Goal: Task Accomplishment & Management: Manage account settings

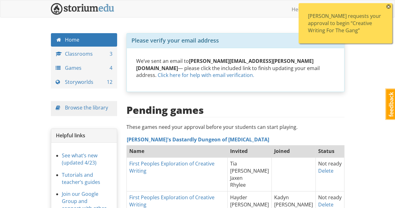
scroll to position [31, 0]
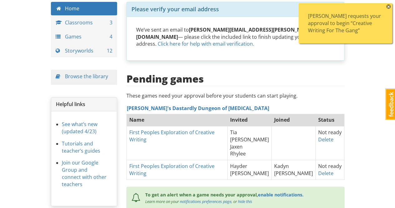
click at [390, 5] on span "×" at bounding box center [389, 6] width 4 height 4
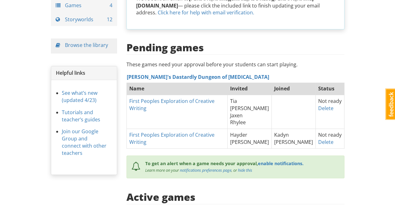
scroll to position [0, 0]
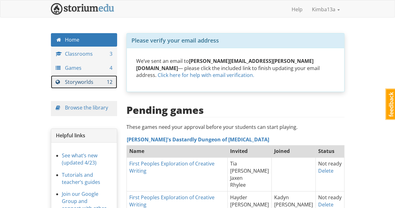
click at [86, 82] on link "Storyworlds 12" at bounding box center [84, 81] width 67 height 13
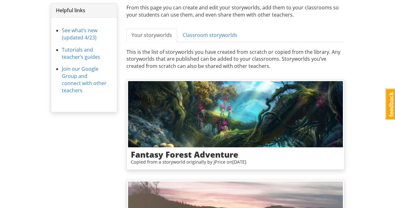
scroll to position [200, 0]
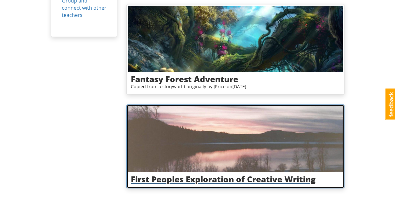
click at [299, 128] on img at bounding box center [235, 139] width 215 height 66
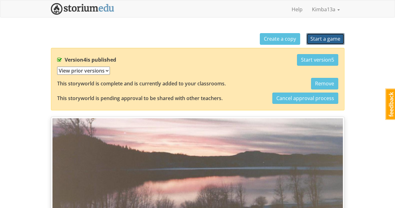
click at [331, 39] on span "Start a game" at bounding box center [326, 38] width 30 height 7
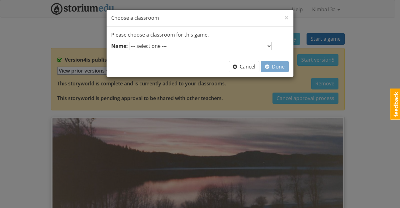
click at [217, 45] on select "--- select one --- Creative Creatures of the Crypt Fahoum It May Concern [PERSO…" at bounding box center [200, 46] width 143 height 8
click at [352, 31] on div "× Close Choose a classroom Please choose a classroom for this game. Name: --- s…" at bounding box center [200, 104] width 400 height 208
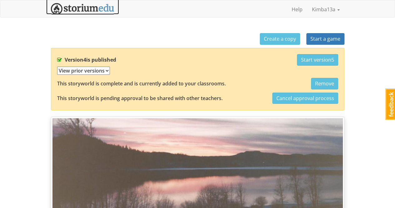
click at [85, 9] on img at bounding box center [82, 9] width 63 height 12
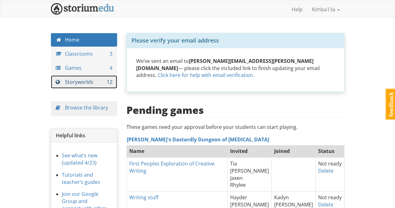
click at [86, 83] on link "Storyworlds 12" at bounding box center [84, 81] width 67 height 13
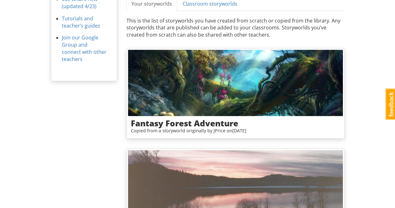
scroll to position [200, 0]
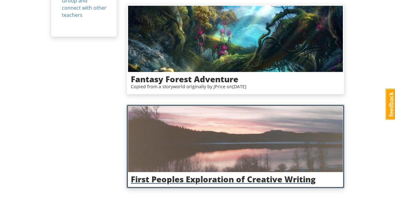
click at [309, 123] on img at bounding box center [235, 139] width 215 height 66
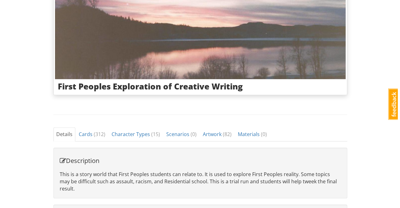
scroll to position [4, 0]
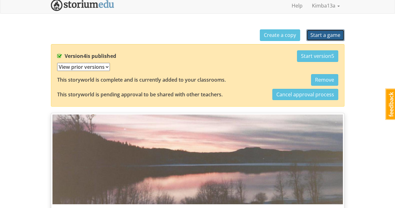
click at [338, 34] on span "Start a game" at bounding box center [326, 35] width 30 height 7
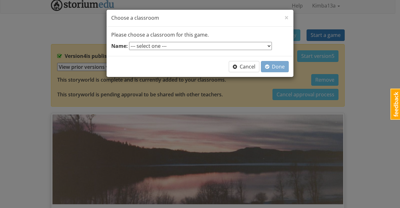
click at [218, 46] on select "--- select one --- Creative Creatures of the Crypt Fahoum It May Concern [PERSO…" at bounding box center [200, 46] width 143 height 8
select select "e4sb0d"
click at [129, 42] on select "--- select one --- Creative Creatures of the Crypt Fahoum It May Concern [PERSO…" at bounding box center [200, 46] width 143 height 8
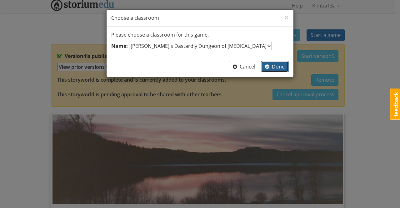
click at [277, 68] on span "Done" at bounding box center [275, 66] width 20 height 7
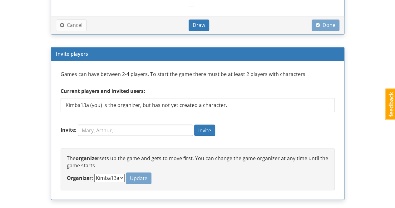
scroll to position [533, 0]
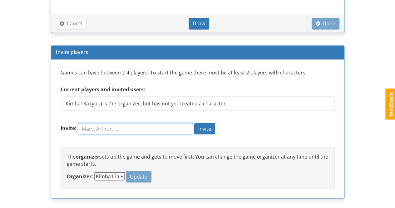
click at [103, 128] on input "Invite:" at bounding box center [135, 128] width 115 height 11
type input "[PERSON_NAME]"
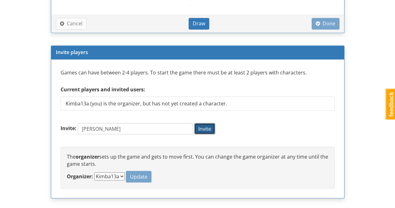
click at [211, 127] on span "Invite" at bounding box center [205, 128] width 13 height 7
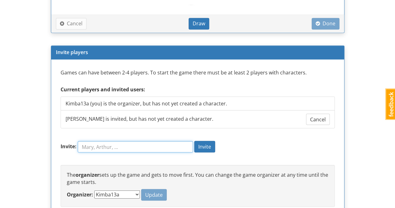
click at [131, 144] on input "Invite:" at bounding box center [135, 146] width 115 height 11
type input "[PERSON_NAME]"
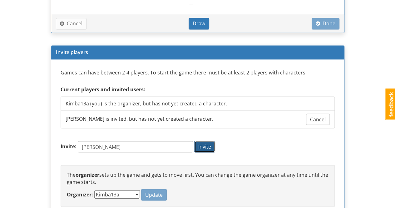
click at [211, 145] on span "Invite" at bounding box center [205, 146] width 13 height 7
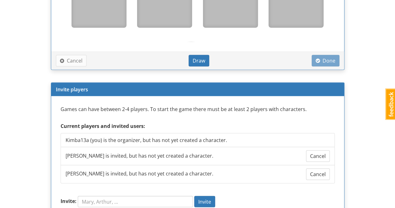
scroll to position [596, 0]
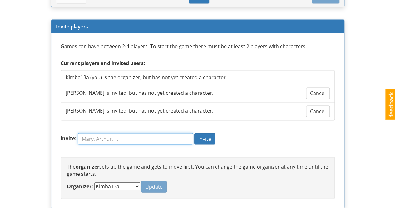
click at [104, 137] on input "Invite:" at bounding box center [135, 138] width 115 height 11
type input "[PERSON_NAME]"
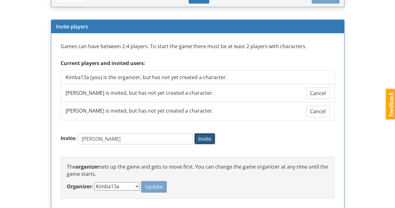
click at [211, 135] on span "Invite" at bounding box center [205, 138] width 13 height 7
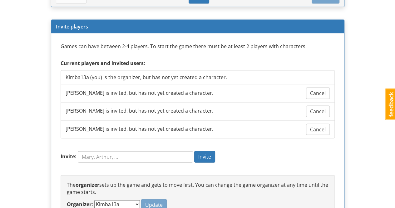
scroll to position [622, 0]
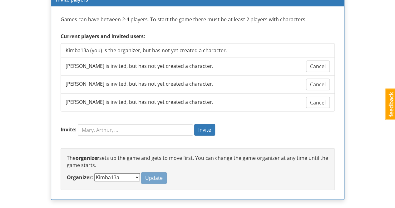
click at [121, 174] on select "Kimba13a [PERSON_NAME]" at bounding box center [117, 177] width 46 height 8
select select "r6grgy"
click at [94, 173] on select "Kimba13a [PERSON_NAME]" at bounding box center [117, 177] width 46 height 8
click at [145, 174] on span "Update" at bounding box center [154, 177] width 18 height 7
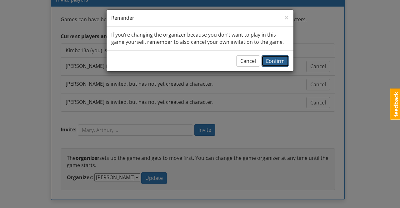
click at [280, 62] on span "Confirm" at bounding box center [275, 61] width 19 height 7
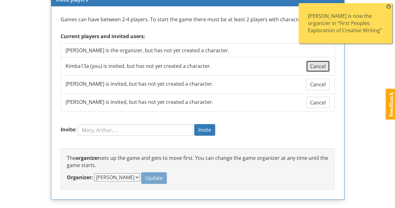
click at [318, 65] on span "Cancel" at bounding box center [318, 66] width 16 height 7
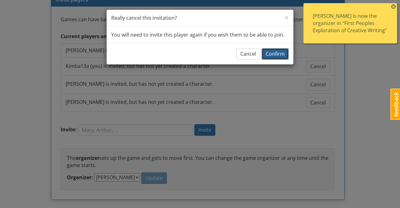
click at [271, 54] on span "Confirm" at bounding box center [275, 53] width 19 height 7
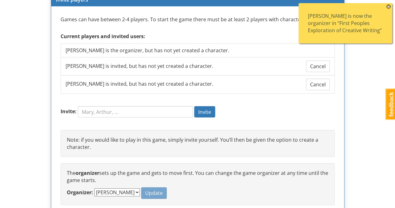
click at [388, 5] on span "×" at bounding box center [389, 6] width 4 height 4
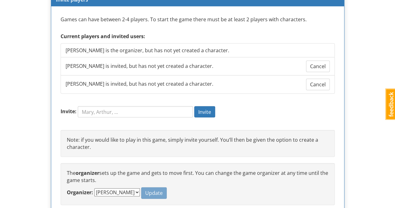
scroll to position [638, 0]
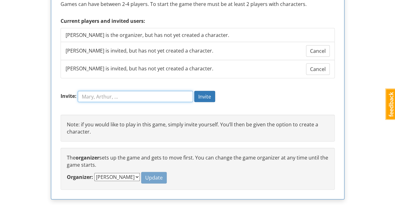
click at [110, 92] on input "Invite:" at bounding box center [135, 96] width 115 height 11
click at [110, 92] on input "Lu" at bounding box center [135, 96] width 115 height 11
type input "[PERSON_NAME]"
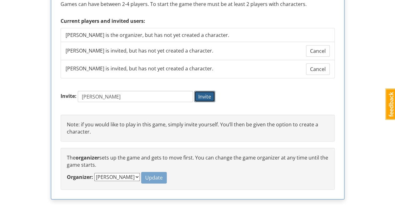
click at [211, 93] on span "Invite" at bounding box center [205, 96] width 13 height 7
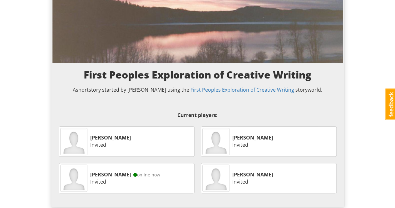
scroll to position [0, 0]
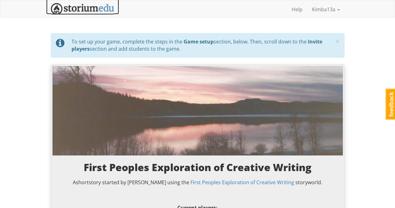
click at [89, 10] on img at bounding box center [82, 9] width 63 height 12
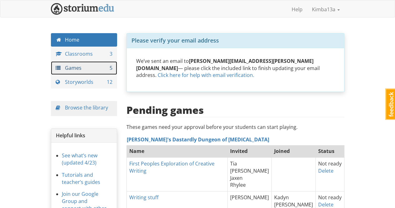
click at [80, 67] on link "Games 5" at bounding box center [84, 67] width 67 height 13
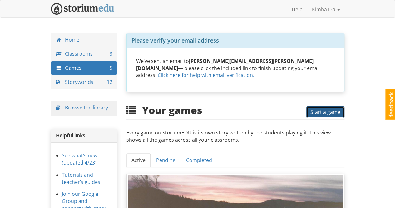
click at [329, 108] on span "Start a game" at bounding box center [326, 111] width 30 height 7
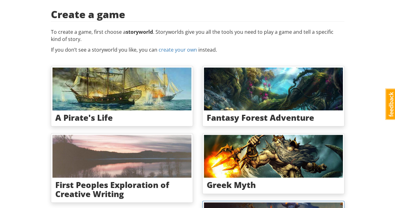
scroll to position [94, 0]
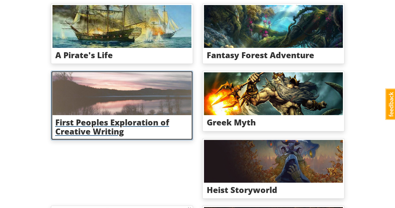
click at [169, 90] on img at bounding box center [122, 93] width 139 height 43
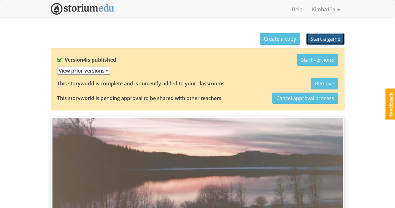
click at [331, 39] on span "Start a game" at bounding box center [326, 38] width 30 height 7
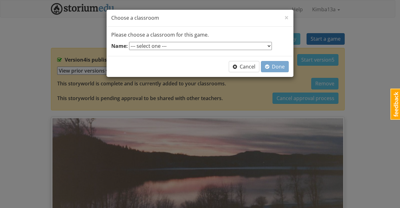
click at [220, 44] on select "--- select one --- Creative Creatures of the Crypt Fahoum It May Concern [PERSO…" at bounding box center [200, 46] width 143 height 8
select select "e4sb0d"
click at [129, 42] on select "--- select one --- Creative Creatures of the Crypt Fahoum It May Concern [PERSO…" at bounding box center [200, 46] width 143 height 8
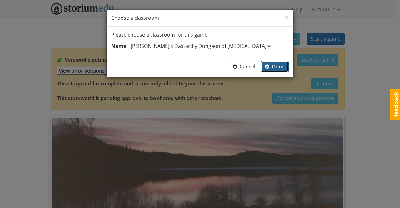
click at [280, 66] on span "Done" at bounding box center [275, 66] width 20 height 7
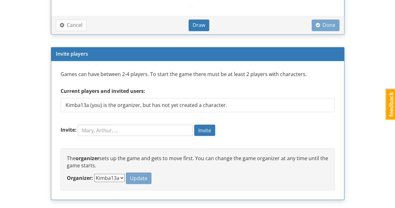
scroll to position [533, 0]
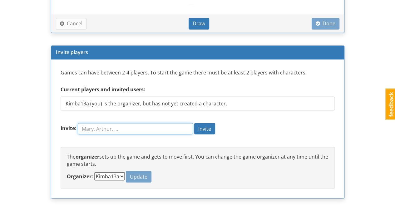
click at [107, 127] on input "Invite:" at bounding box center [135, 128] width 115 height 11
type input "Kadyn"
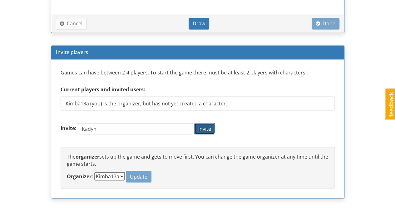
click at [215, 126] on button "Invite" at bounding box center [204, 129] width 21 height 12
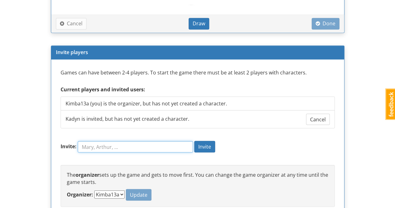
click at [155, 143] on input "Invite:" at bounding box center [135, 146] width 115 height 11
type input "[PERSON_NAME]"
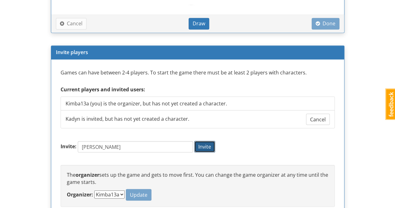
click at [208, 147] on button "Invite" at bounding box center [204, 147] width 21 height 12
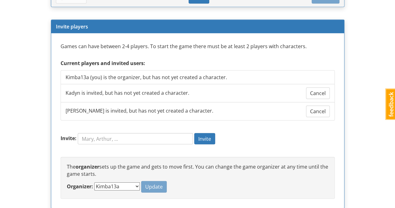
scroll to position [605, 0]
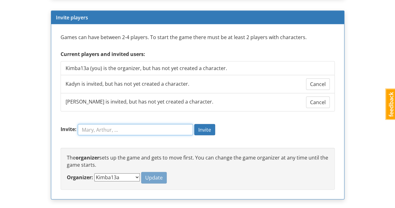
click at [114, 126] on input "Invite:" at bounding box center [135, 129] width 115 height 11
type input "Hayder"
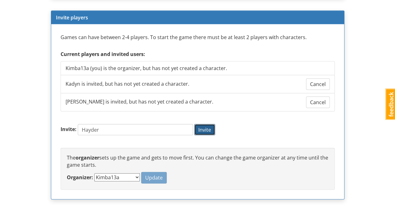
click at [211, 128] on span "Invite" at bounding box center [205, 129] width 13 height 7
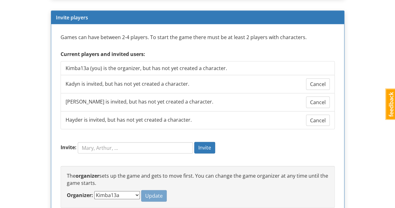
scroll to position [622, 0]
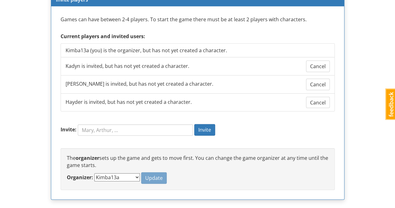
click at [121, 175] on select "Kimba13a [PERSON_NAME]" at bounding box center [117, 177] width 46 height 8
select select "9hayh8"
click at [94, 173] on select "Kimba13a [PERSON_NAME]" at bounding box center [117, 177] width 46 height 8
click at [145, 174] on span "Update" at bounding box center [154, 177] width 18 height 7
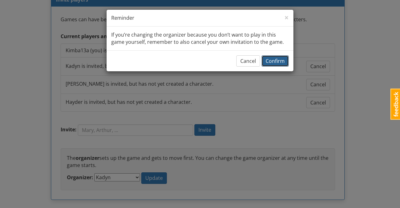
click at [283, 62] on span "Confirm" at bounding box center [275, 61] width 19 height 7
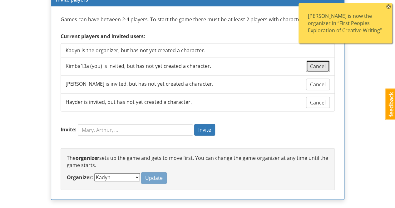
click at [321, 65] on span "Cancel" at bounding box center [318, 66] width 16 height 7
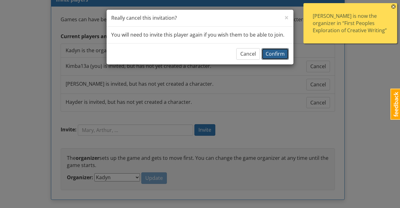
drag, startPoint x: 282, startPoint y: 54, endPoint x: 278, endPoint y: 57, distance: 4.6
click at [281, 54] on span "Confirm" at bounding box center [275, 53] width 19 height 7
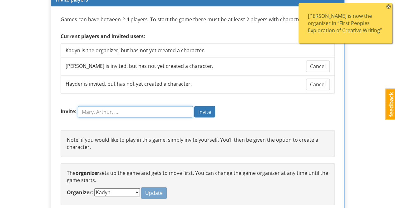
click at [91, 109] on input "Invite:" at bounding box center [135, 111] width 115 height 11
type input "[PERSON_NAME]"
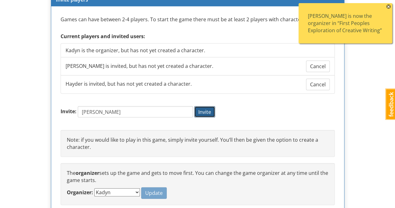
click at [209, 108] on span "Invite" at bounding box center [205, 111] width 13 height 7
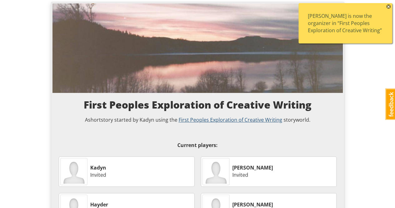
scroll to position [0, 0]
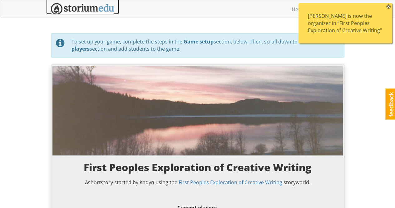
click at [84, 9] on img at bounding box center [82, 9] width 63 height 12
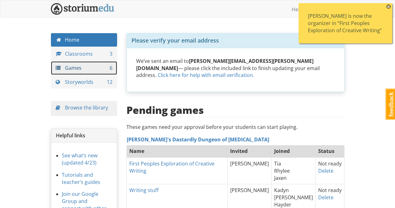
click at [81, 68] on link "Games 6" at bounding box center [84, 67] width 67 height 13
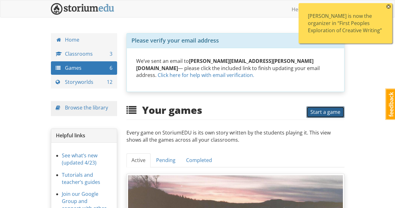
click at [332, 108] on span "Start a game" at bounding box center [326, 111] width 30 height 7
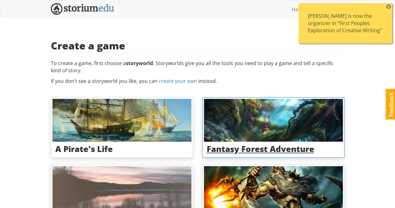
scroll to position [31, 0]
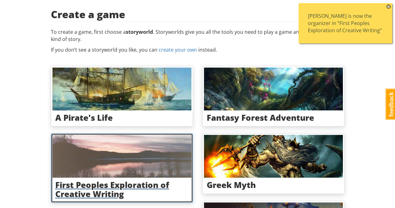
click at [161, 144] on img at bounding box center [122, 156] width 139 height 43
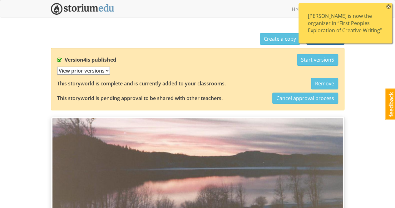
click at [389, 6] on span "×" at bounding box center [389, 6] width 4 height 4
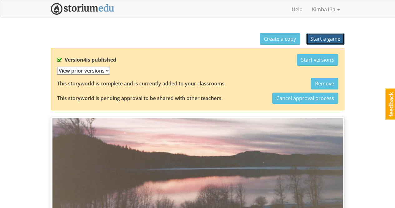
click at [336, 42] on button "Start a game" at bounding box center [326, 39] width 38 height 12
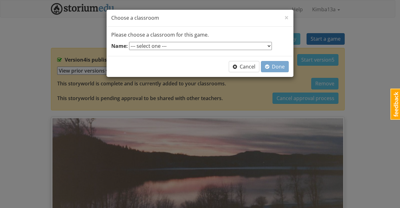
click at [218, 45] on select "--- select one --- Creative Creatures of the Crypt Fahoum It May Concern [PERSO…" at bounding box center [200, 46] width 143 height 8
select select "e4sb0d"
click at [129, 42] on select "--- select one --- Creative Creatures of the Crypt Fahoum It May Concern [PERSO…" at bounding box center [200, 46] width 143 height 8
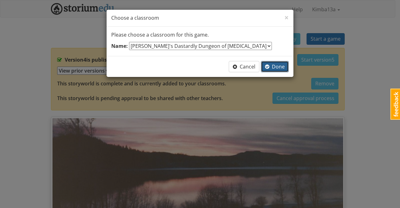
click at [279, 66] on span "Done" at bounding box center [275, 66] width 20 height 7
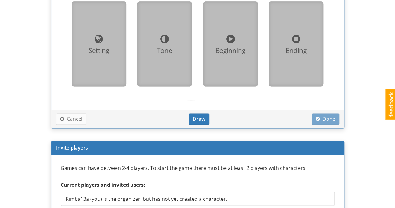
scroll to position [533, 0]
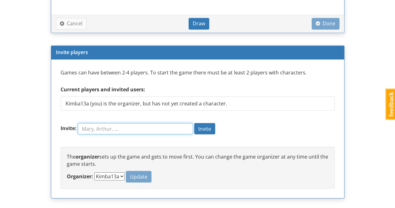
click at [105, 126] on input "Invite:" at bounding box center [135, 128] width 115 height 11
type input "[PERSON_NAME]"
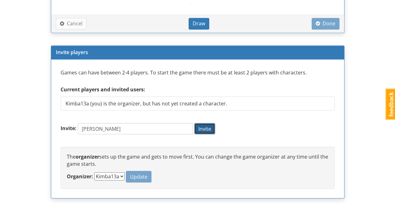
click at [209, 130] on button "Invite" at bounding box center [204, 129] width 21 height 12
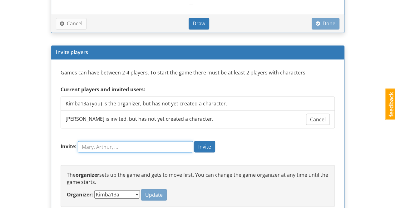
click at [121, 147] on input "Invite:" at bounding box center [135, 146] width 115 height 11
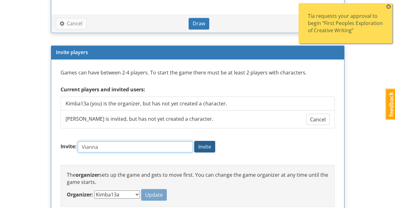
type input "Vianna"
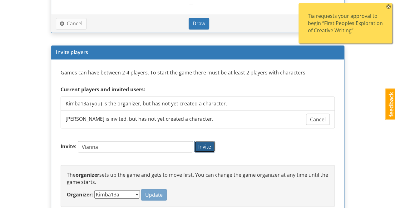
click at [211, 146] on span "Invite" at bounding box center [205, 146] width 13 height 7
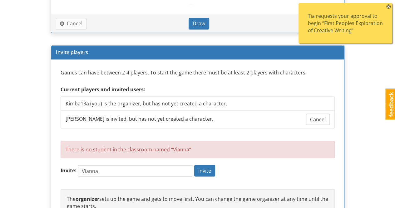
click at [253, 171] on form "Invite: Vianna Invite" at bounding box center [198, 174] width 274 height 18
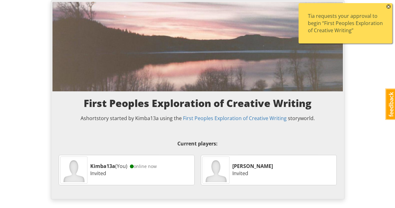
scroll to position [0, 0]
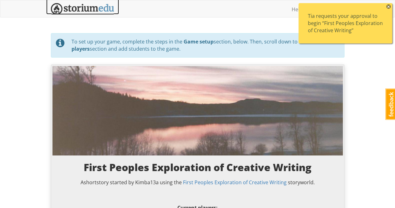
click at [93, 8] on img at bounding box center [82, 9] width 63 height 12
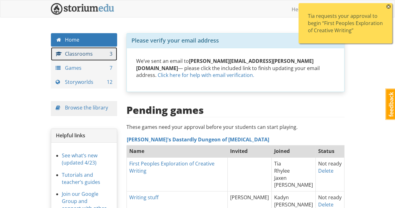
click at [95, 53] on link "Classrooms 3" at bounding box center [84, 53] width 67 height 13
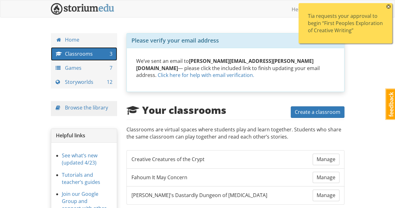
scroll to position [34, 0]
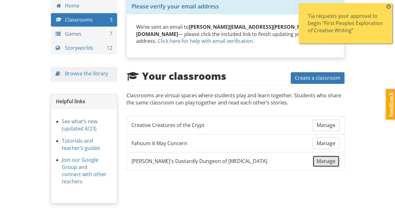
click at [330, 158] on span "Manage" at bounding box center [326, 161] width 19 height 7
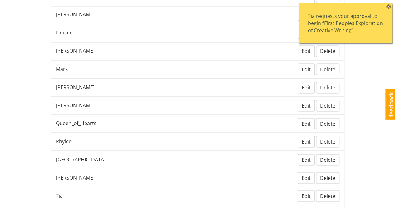
scroll to position [593, 0]
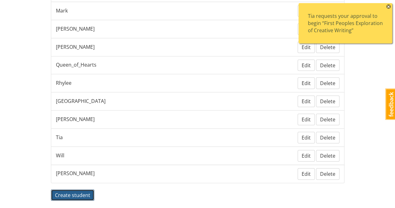
click at [85, 191] on span "Create student" at bounding box center [72, 194] width 35 height 7
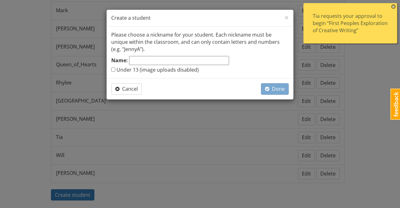
click at [143, 60] on input "Name:" at bounding box center [179, 60] width 100 height 9
type input "Vianna"
click at [281, 89] on span "Done" at bounding box center [275, 88] width 20 height 7
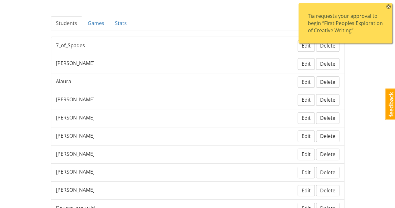
scroll to position [0, 0]
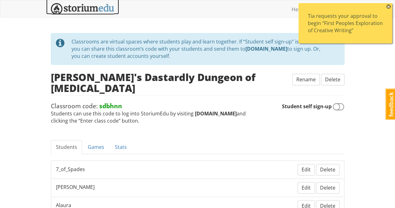
click at [80, 5] on img at bounding box center [82, 9] width 63 height 12
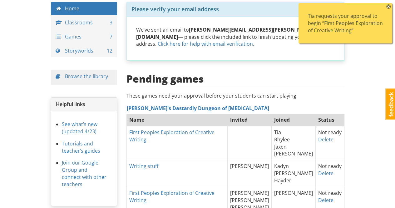
scroll to position [125, 0]
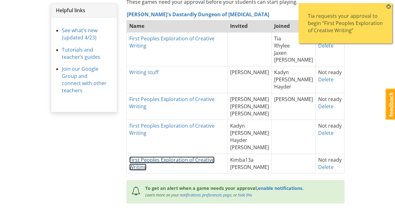
click at [182, 156] on link "First Peoples Exploration of Creative Writing" at bounding box center [171, 163] width 85 height 14
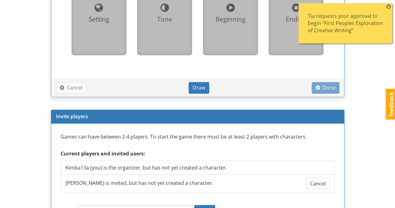
scroll to position [551, 0]
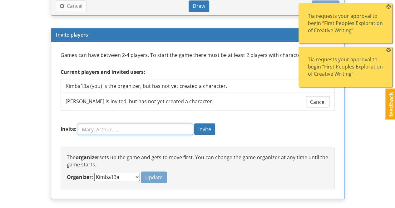
click at [107, 128] on input "Invite:" at bounding box center [135, 128] width 115 height 11
type input "Vianna"
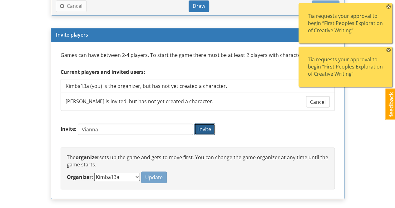
click at [211, 128] on span "Invite" at bounding box center [205, 128] width 13 height 7
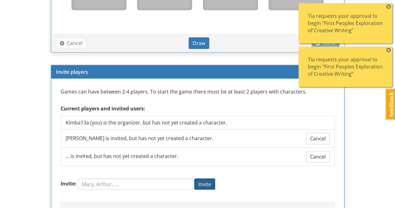
scroll to position [587, 0]
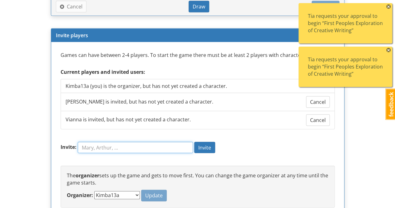
click at [109, 146] on input "Invite:" at bounding box center [135, 147] width 115 height 11
type input "Alaura"
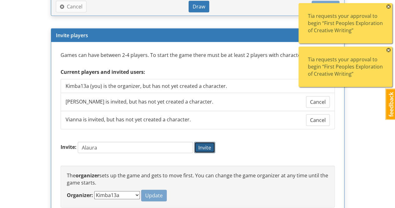
click at [211, 147] on span "Invite" at bounding box center [205, 147] width 13 height 7
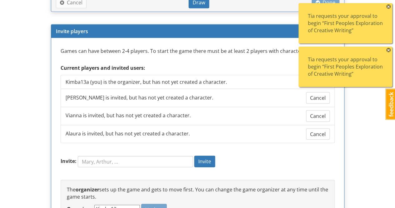
scroll to position [622, 0]
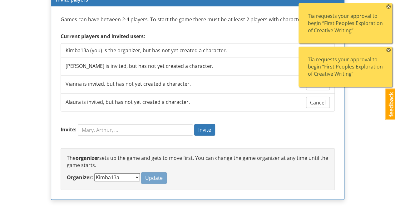
click at [119, 175] on select "Kimba13a [PERSON_NAME]" at bounding box center [117, 177] width 46 height 8
select select "j8n6wv"
click at [94, 173] on select "Kimba13a [PERSON_NAME]" at bounding box center [117, 177] width 46 height 8
click at [145, 174] on span "Update" at bounding box center [154, 177] width 18 height 7
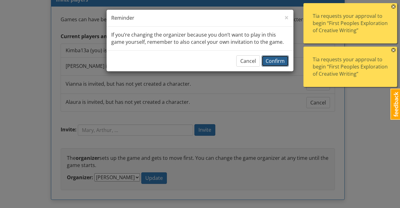
click at [279, 58] on span "Confirm" at bounding box center [275, 61] width 19 height 7
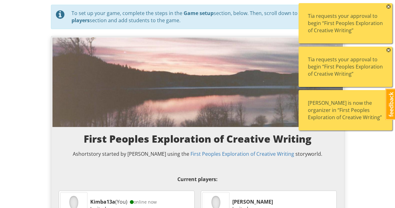
scroll to position [0, 0]
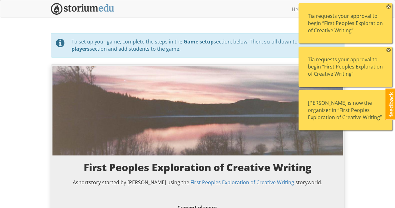
click at [390, 7] on span "×" at bounding box center [389, 6] width 4 height 4
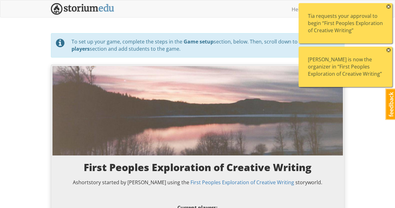
click at [386, 6] on div "Tia requests your approval to begin “First Peoples Exploration of Creative Writ…" at bounding box center [346, 23] width 94 height 40
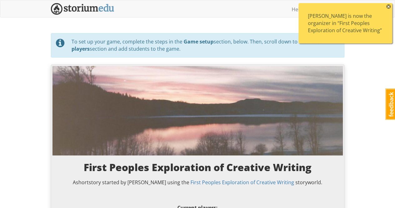
click at [390, 7] on span "×" at bounding box center [389, 6] width 4 height 4
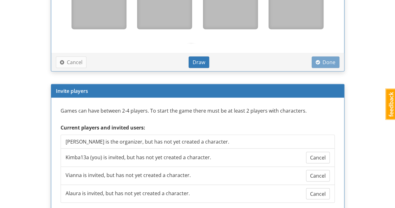
scroll to position [563, 0]
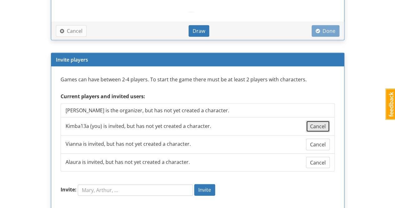
click at [318, 125] on span "Cancel" at bounding box center [318, 126] width 16 height 7
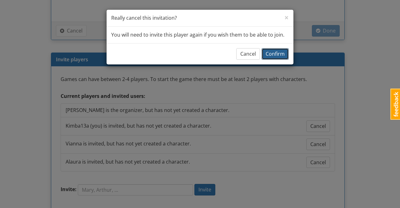
drag, startPoint x: 281, startPoint y: 52, endPoint x: 284, endPoint y: 53, distance: 3.5
click at [281, 53] on span "Confirm" at bounding box center [275, 53] width 19 height 7
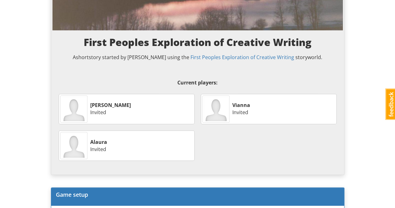
scroll to position [0, 0]
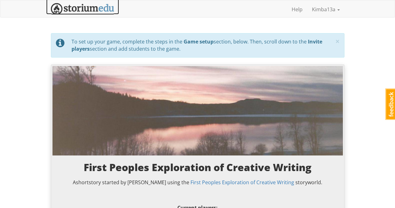
click at [80, 10] on img at bounding box center [82, 9] width 63 height 12
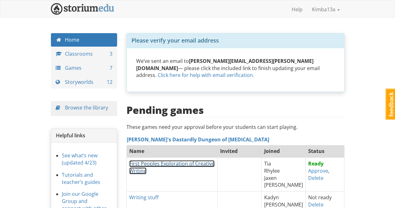
click at [209, 160] on link "First Peoples Exploration of Creative Writing" at bounding box center [171, 167] width 85 height 14
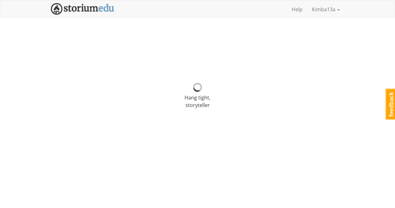
select select "cfdxwh"
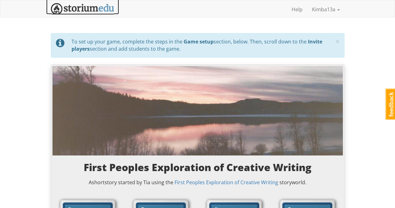
click at [70, 7] on img at bounding box center [82, 9] width 63 height 12
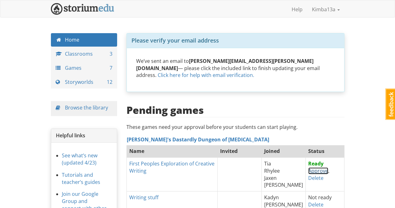
click at [309, 167] on link "Approve" at bounding box center [319, 170] width 20 height 7
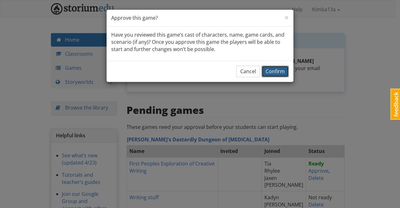
click at [283, 74] on button "Confirm" at bounding box center [275, 72] width 27 height 12
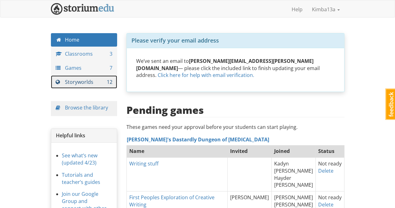
click at [85, 80] on link "Storyworlds 12" at bounding box center [84, 81] width 67 height 13
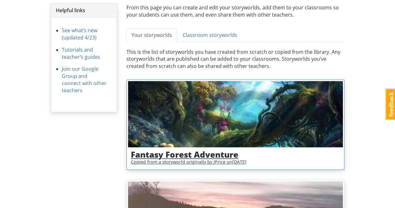
scroll to position [200, 0]
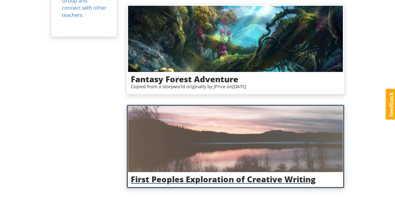
click at [226, 123] on img at bounding box center [235, 139] width 215 height 66
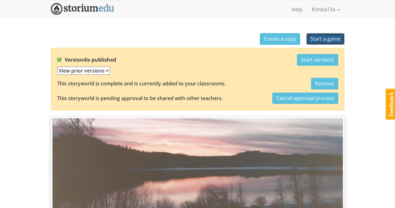
click at [330, 39] on span "Start a game" at bounding box center [326, 38] width 30 height 7
select select "e4sb0d"
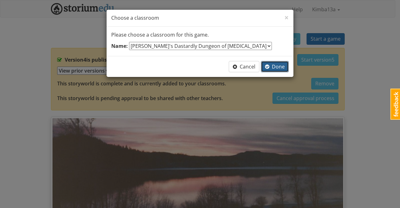
click at [280, 65] on span "Done" at bounding box center [275, 66] width 20 height 7
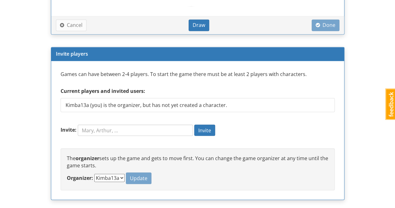
scroll to position [533, 0]
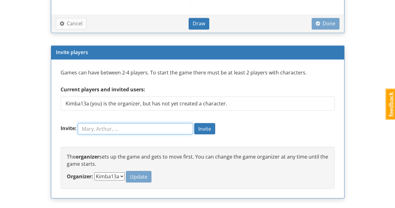
click at [155, 127] on input "Invite:" at bounding box center [135, 128] width 115 height 11
type input "Mark"
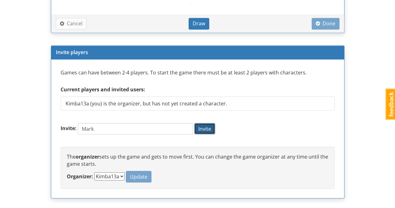
click at [211, 128] on span "Invite" at bounding box center [205, 128] width 13 height 7
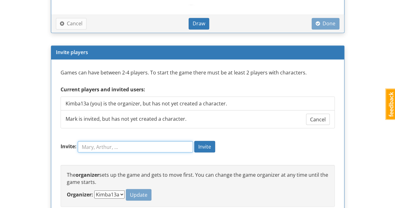
click at [115, 144] on input "Invite:" at bounding box center [135, 146] width 115 height 11
type input "Will"
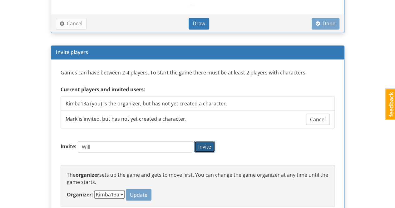
click at [208, 143] on span "Invite" at bounding box center [205, 146] width 13 height 7
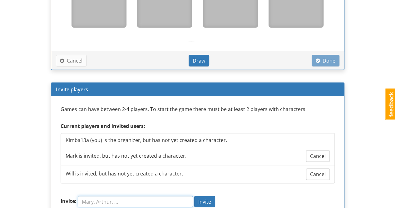
click at [116, 200] on input "Invite:" at bounding box center [135, 201] width 115 height 11
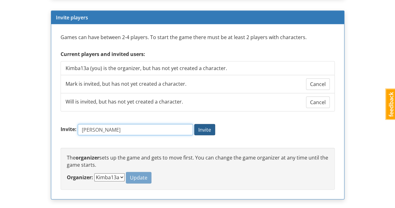
type input "[PERSON_NAME]"
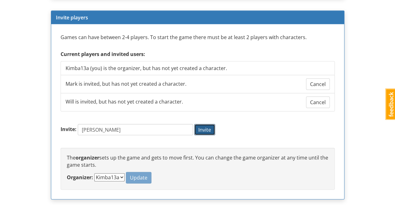
click at [211, 128] on span "Invite" at bounding box center [205, 129] width 13 height 7
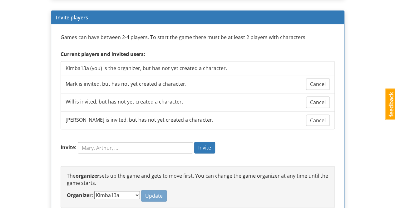
scroll to position [622, 0]
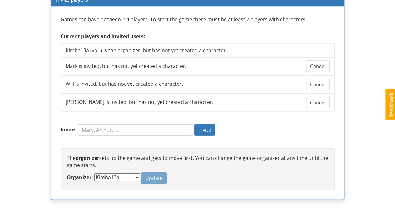
click at [121, 174] on select "Kimba13a [PERSON_NAME] Will [PERSON_NAME]" at bounding box center [117, 177] width 46 height 8
select select "r90df5"
click at [94, 173] on select "Kimba13a [PERSON_NAME] Will [PERSON_NAME]" at bounding box center [117, 177] width 46 height 8
click at [145, 175] on span "Update" at bounding box center [154, 177] width 18 height 7
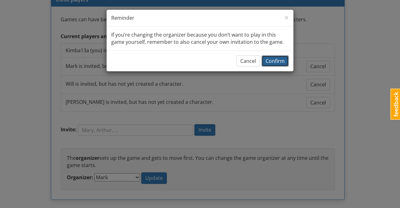
click at [277, 63] on span "Confirm" at bounding box center [275, 61] width 19 height 7
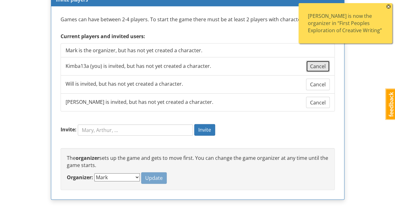
click at [325, 67] on span "Cancel" at bounding box center [318, 66] width 16 height 7
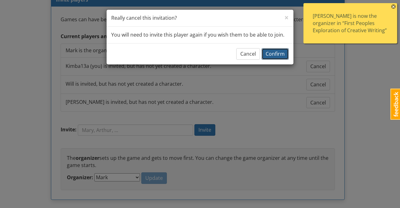
click at [278, 54] on span "Confirm" at bounding box center [275, 53] width 19 height 7
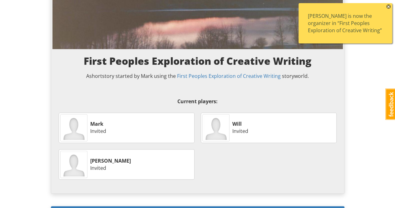
scroll to position [0, 0]
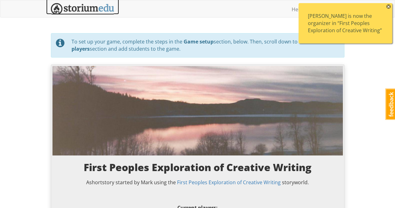
click at [91, 10] on img at bounding box center [82, 9] width 63 height 12
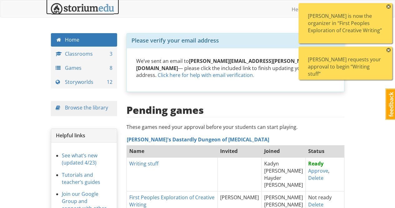
scroll to position [125, 0]
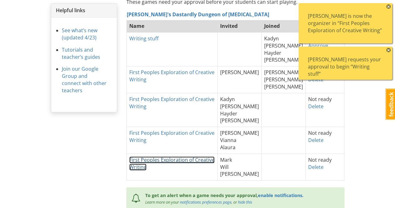
click at [166, 156] on link "First Peoples Exploration of Creative Writing" at bounding box center [171, 163] width 85 height 14
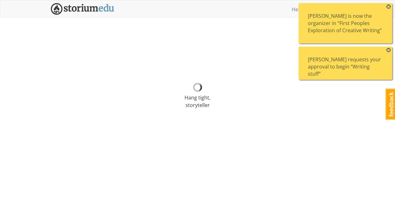
select select "r90df5"
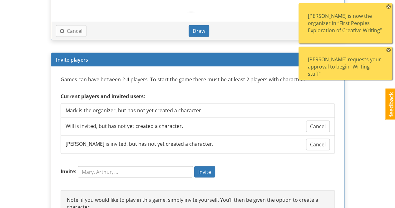
scroll to position [638, 0]
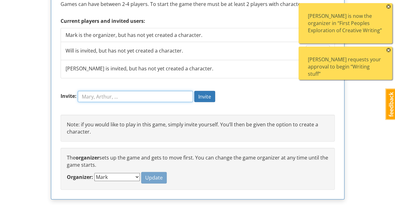
click at [176, 94] on input "Invite:" at bounding box center [135, 96] width 115 height 11
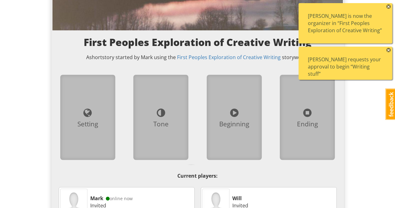
scroll to position [0, 0]
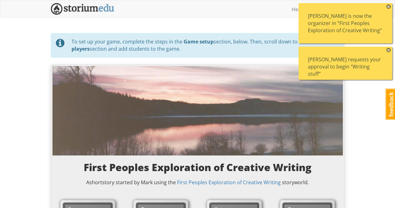
type input "kimba13a"
click at [88, 7] on img at bounding box center [82, 9] width 63 height 12
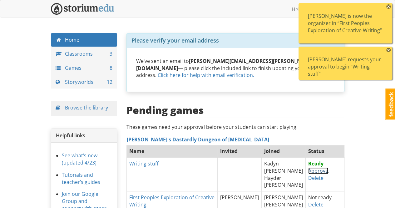
click at [309, 167] on link "Approve" at bounding box center [319, 170] width 20 height 7
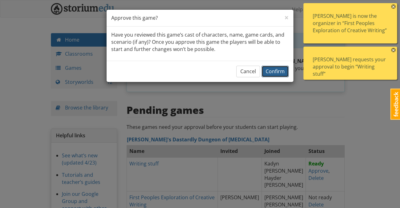
click at [271, 71] on span "Confirm" at bounding box center [275, 71] width 19 height 7
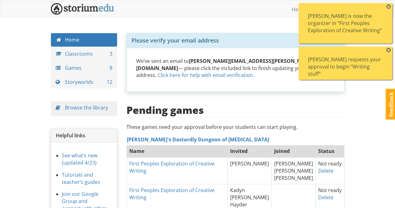
scroll to position [94, 0]
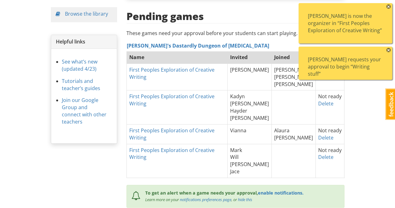
click at [389, 5] on span "×" at bounding box center [389, 6] width 4 height 4
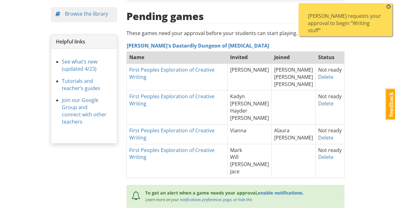
click at [389, 7] on span "×" at bounding box center [389, 6] width 4 height 4
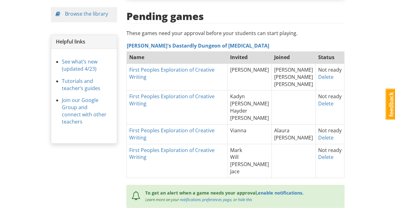
scroll to position [0, 0]
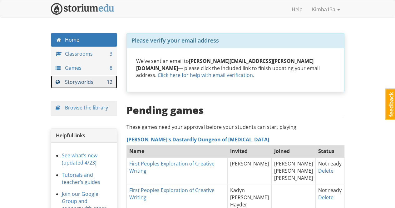
click at [93, 81] on link "Storyworlds 12" at bounding box center [84, 81] width 67 height 13
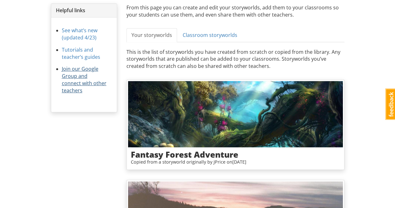
scroll to position [200, 0]
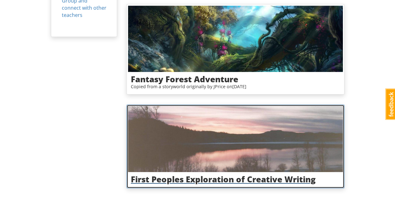
click at [227, 122] on img at bounding box center [235, 139] width 215 height 66
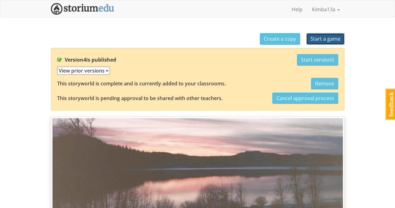
click at [332, 37] on span "Start a game" at bounding box center [326, 38] width 30 height 7
select select "e4sb0d"
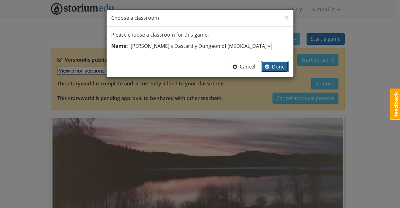
click at [282, 66] on span "Done" at bounding box center [275, 66] width 20 height 7
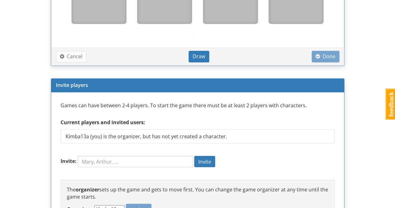
scroll to position [533, 0]
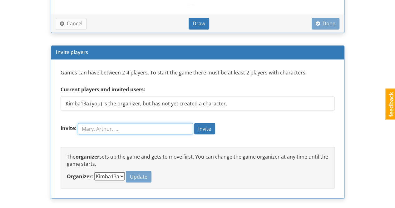
click at [95, 127] on input "Invite:" at bounding box center [135, 128] width 115 height 11
type input "[PERSON_NAME]"
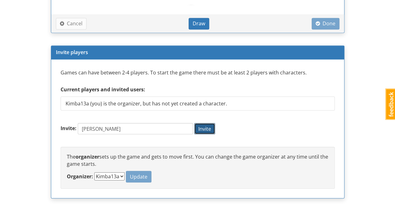
click at [211, 127] on span "Invite" at bounding box center [205, 128] width 13 height 7
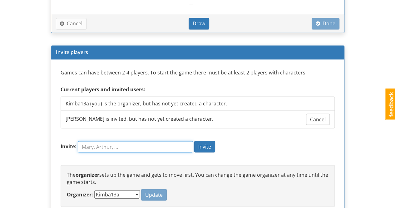
click at [123, 143] on input "Invite:" at bounding box center [135, 146] width 115 height 11
type input "[PERSON_NAME]"
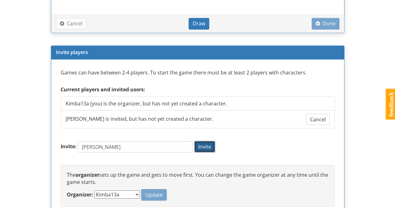
click at [211, 145] on span "Invite" at bounding box center [205, 146] width 13 height 7
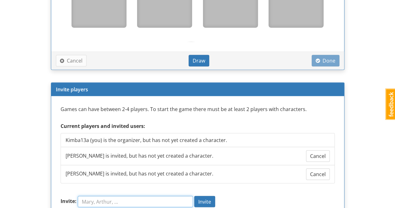
click at [119, 199] on input "Invite:" at bounding box center [135, 201] width 115 height 11
type input "[PERSON_NAME]"
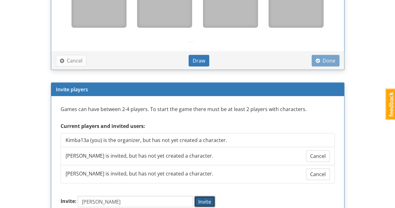
click at [209, 200] on span "Invite" at bounding box center [205, 201] width 13 height 7
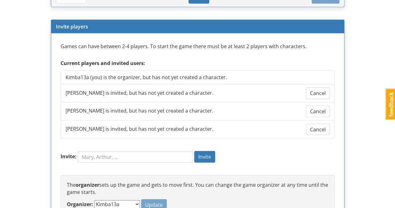
scroll to position [622, 0]
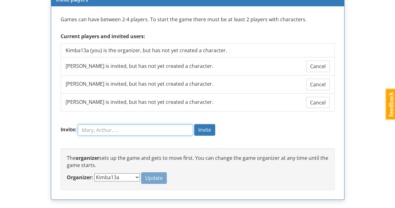
click at [88, 124] on input "Invite:" at bounding box center [135, 129] width 115 height 11
type input "[PERSON_NAME]"
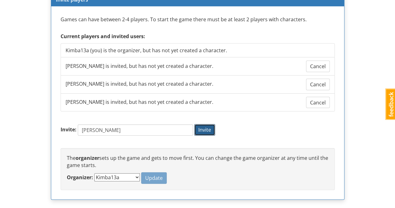
click at [211, 126] on span "Invite" at bounding box center [205, 129] width 13 height 7
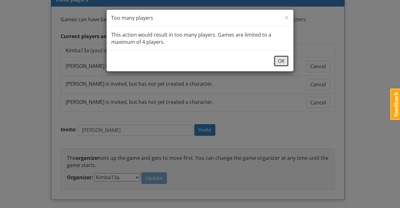
click at [282, 62] on button "OK" at bounding box center [281, 61] width 15 height 12
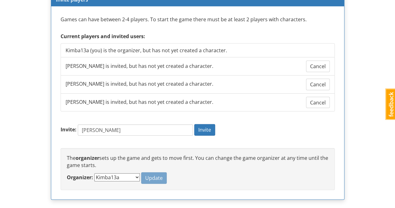
click at [121, 173] on select "Kimba13a [PERSON_NAME]" at bounding box center [117, 177] width 46 height 8
select select "1q8s6h"
click at [94, 173] on select "Kimba13a [PERSON_NAME]" at bounding box center [117, 177] width 46 height 8
click at [145, 174] on span "Update" at bounding box center [154, 177] width 18 height 7
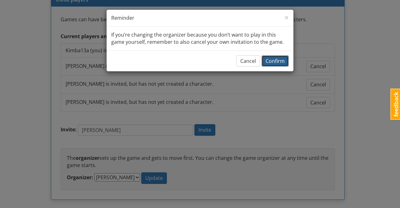
drag, startPoint x: 273, startPoint y: 61, endPoint x: 277, endPoint y: 63, distance: 4.3
click at [273, 61] on span "Confirm" at bounding box center [275, 61] width 19 height 7
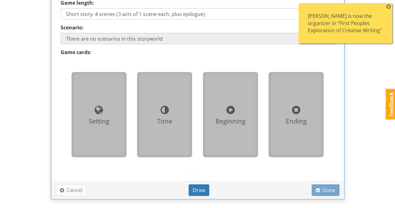
scroll to position [529, 0]
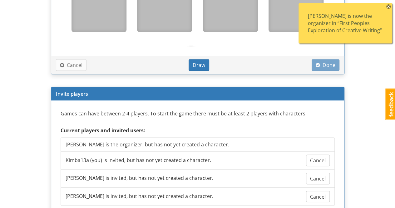
click at [390, 7] on span "×" at bounding box center [389, 6] width 4 height 4
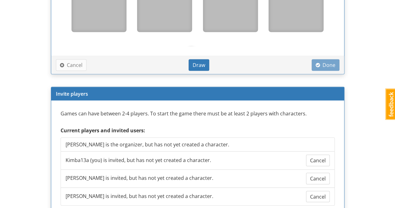
scroll to position [560, 0]
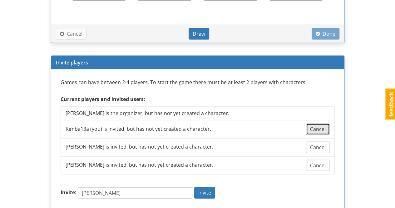
click at [320, 127] on span "Cancel" at bounding box center [318, 128] width 16 height 7
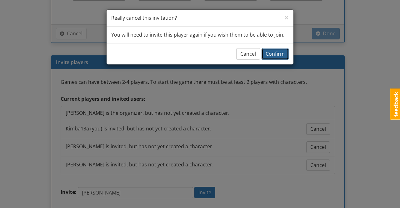
click at [276, 55] on span "Confirm" at bounding box center [275, 53] width 19 height 7
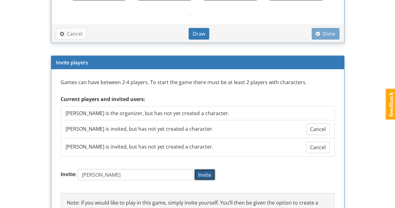
click at [211, 172] on span "Invite" at bounding box center [205, 174] width 13 height 7
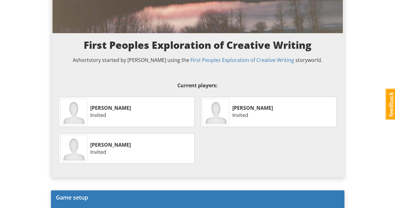
scroll to position [0, 0]
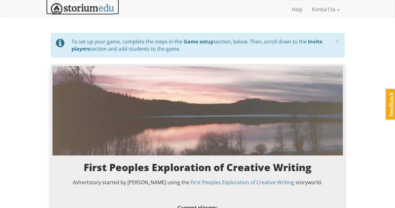
click at [79, 7] on img at bounding box center [82, 9] width 63 height 12
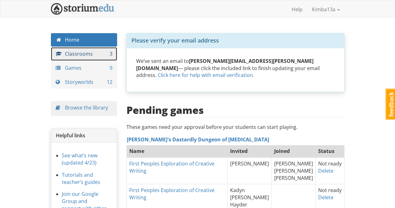
click at [93, 57] on link "Classrooms 3" at bounding box center [84, 53] width 67 height 13
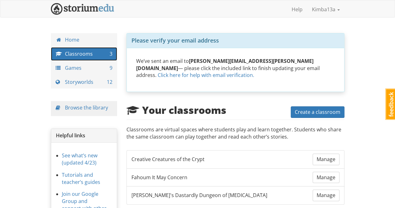
scroll to position [34, 0]
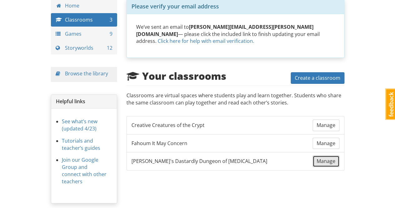
click at [327, 158] on span "Manage" at bounding box center [326, 161] width 19 height 7
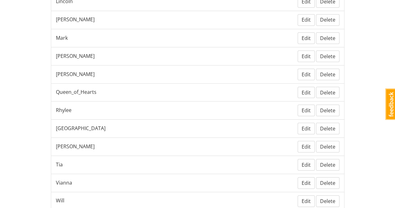
scroll to position [611, 0]
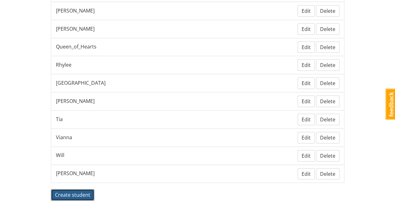
click at [78, 191] on span "Create student" at bounding box center [72, 194] width 35 height 7
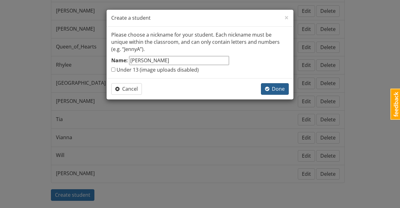
type input "[PERSON_NAME]"
click at [281, 89] on span "Done" at bounding box center [275, 88] width 20 height 7
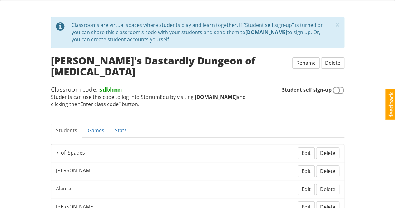
scroll to position [0, 0]
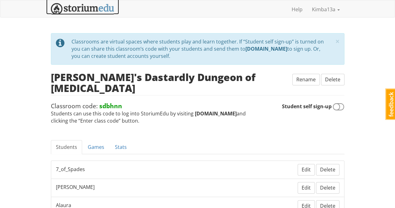
click at [82, 6] on img at bounding box center [82, 9] width 63 height 12
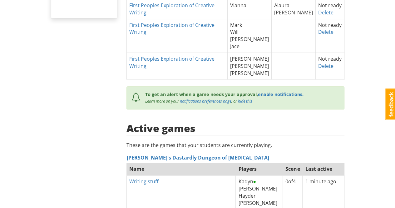
scroll to position [125, 0]
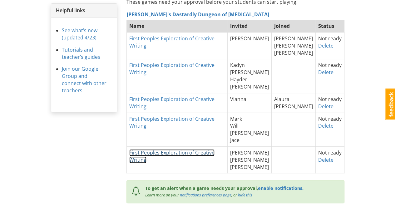
click at [204, 149] on link "First Peoples Exploration of Creative Writing" at bounding box center [171, 156] width 85 height 14
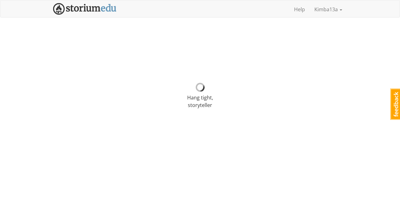
select select "1q8s6h"
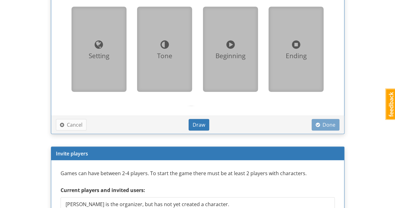
scroll to position [563, 0]
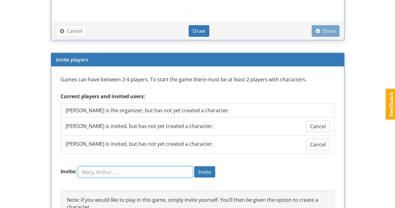
click at [129, 168] on input "Invite:" at bounding box center [135, 171] width 115 height 11
type input "[PERSON_NAME]"
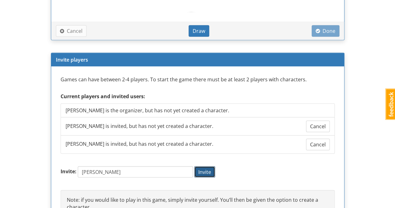
click at [209, 168] on span "Invite" at bounding box center [205, 171] width 13 height 7
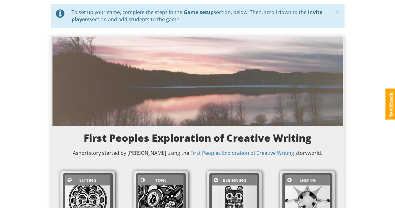
scroll to position [0, 0]
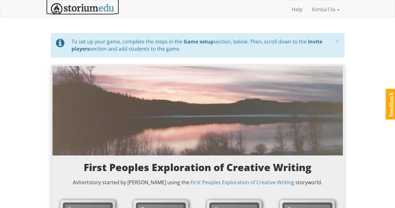
click at [86, 6] on img at bounding box center [82, 9] width 63 height 12
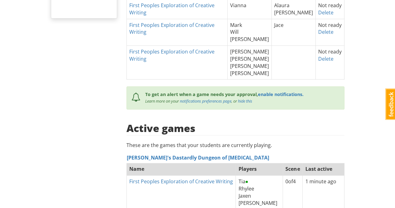
scroll to position [313, 0]
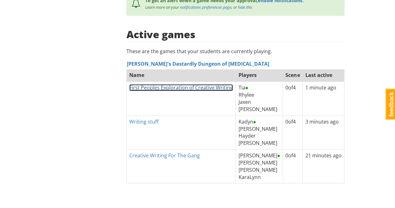
click at [217, 84] on link "First Peoples Exploration of Creative Writing" at bounding box center [181, 87] width 104 height 7
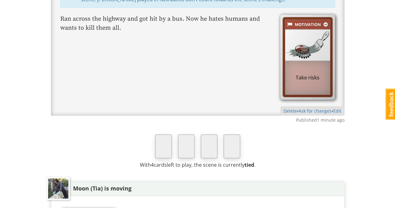
scroll to position [875, 0]
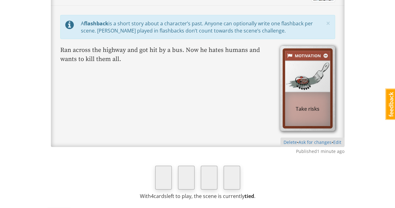
click at [114, 51] on p "Ran across the highway and got hit by a bus. Now he hates humans and wants to k…" at bounding box center [197, 55] width 275 height 18
click at [290, 139] on link "Delete" at bounding box center [290, 142] width 13 height 6
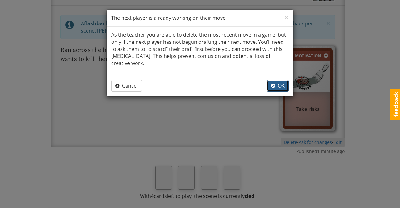
click at [284, 82] on span "OK" at bounding box center [278, 85] width 14 height 7
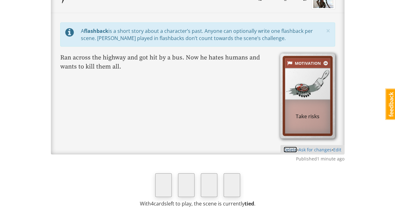
scroll to position [774, 0]
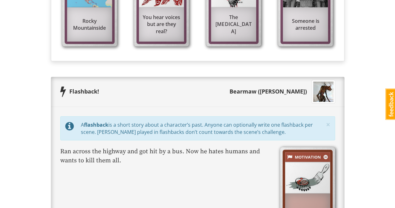
click at [249, 88] on div "Bearmaw ([PERSON_NAME])" at bounding box center [203, 92] width 208 height 8
click at [175, 172] on div "× close tip A flashback is a short story about a character’s past. Anyone can o…" at bounding box center [198, 178] width 294 height 142
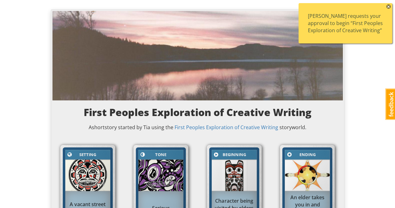
scroll to position [0, 0]
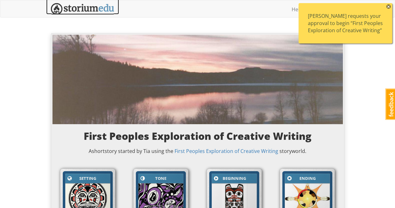
click at [88, 8] on img at bounding box center [82, 9] width 63 height 12
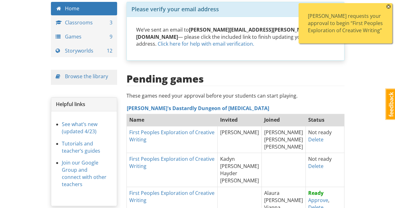
scroll to position [94, 0]
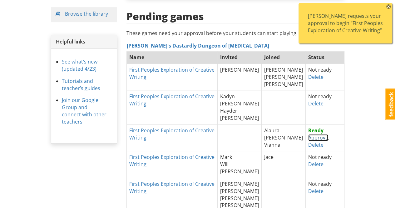
click at [312, 134] on link "Approve" at bounding box center [319, 137] width 20 height 7
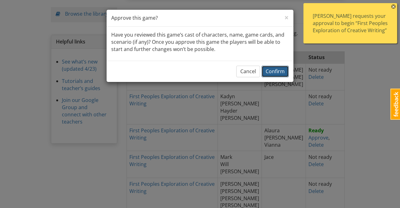
click at [272, 70] on span "Confirm" at bounding box center [275, 71] width 19 height 7
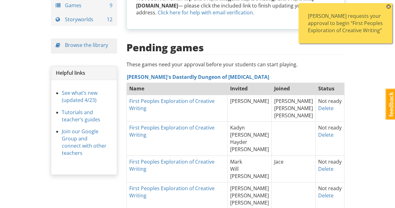
scroll to position [0, 0]
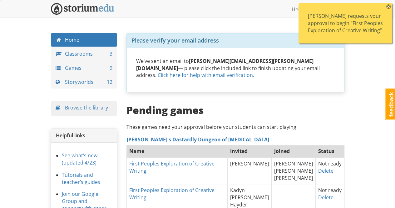
click at [390, 6] on span "×" at bounding box center [389, 6] width 4 height 4
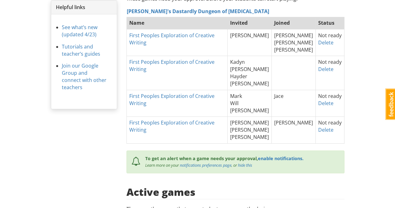
scroll to position [97, 0]
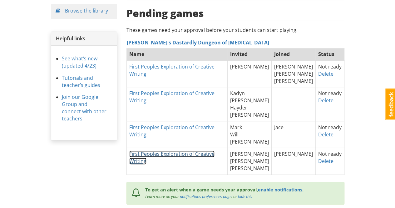
click at [212, 150] on link "First Peoples Exploration of Creative Writing" at bounding box center [171, 157] width 85 height 14
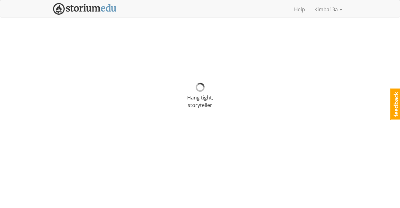
select select "1q8s6h"
